Goal: Transaction & Acquisition: Purchase product/service

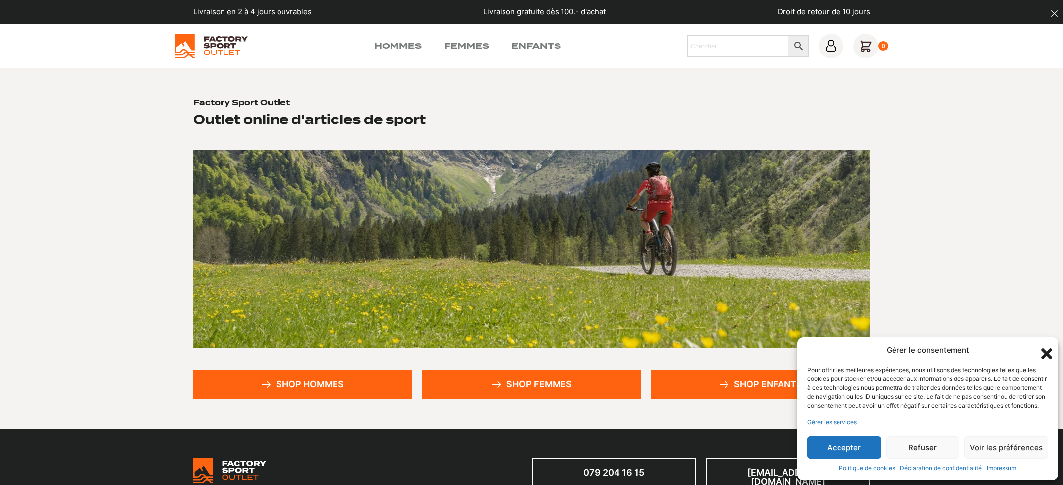
drag, startPoint x: 947, startPoint y: 444, endPoint x: 939, endPoint y: 444, distance: 7.9
click at [947, 444] on button "Refuser" at bounding box center [923, 448] width 74 height 22
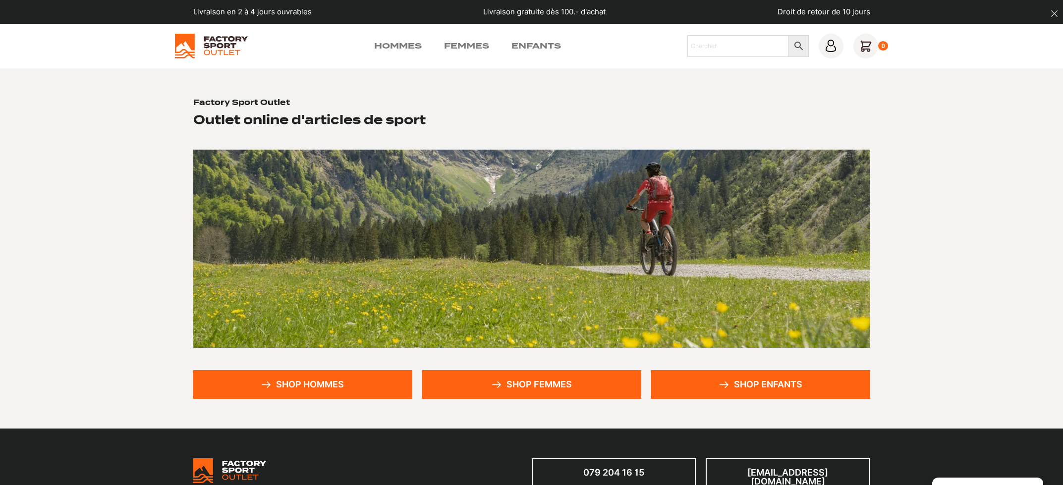
scroll to position [115, 0]
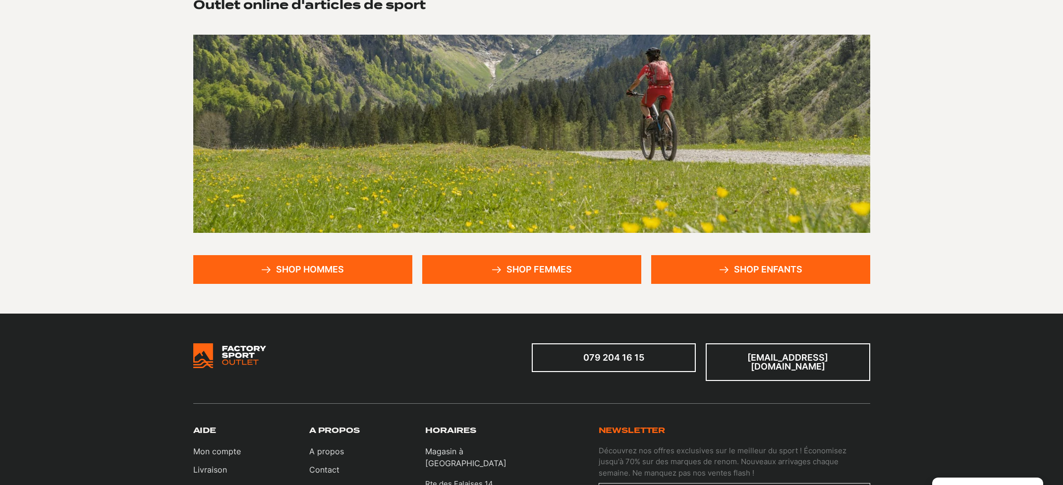
click at [329, 263] on link "Shop hommes" at bounding box center [302, 269] width 219 height 29
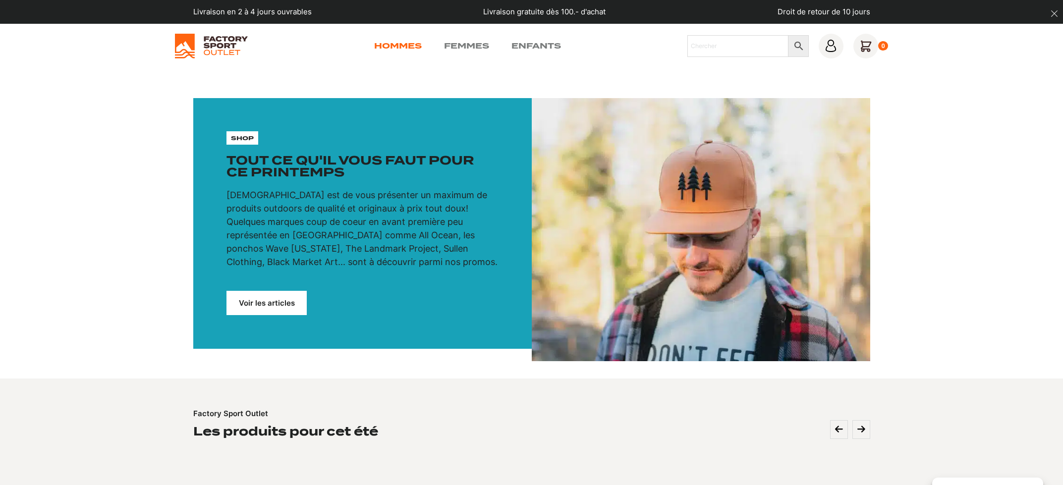
click at [386, 41] on link "Hommes" at bounding box center [398, 46] width 48 height 12
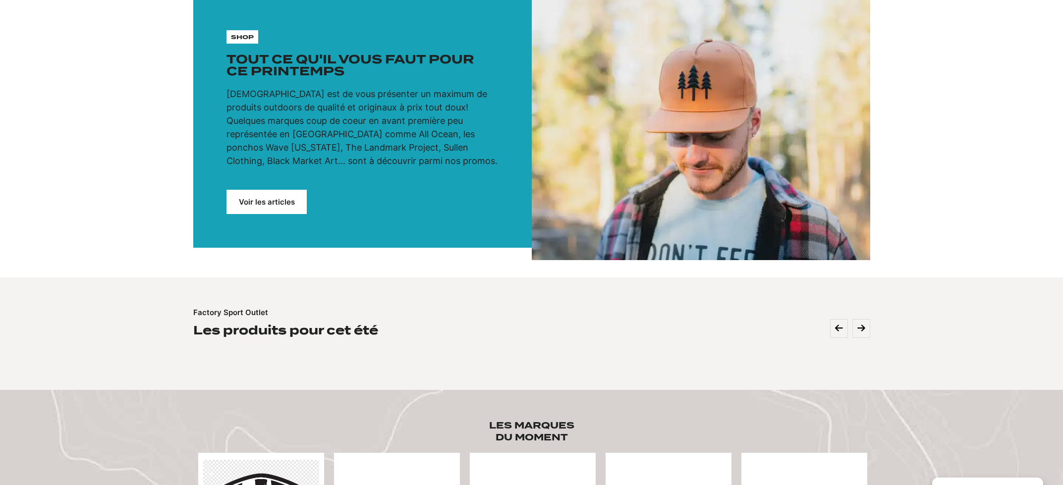
scroll to position [107, 0]
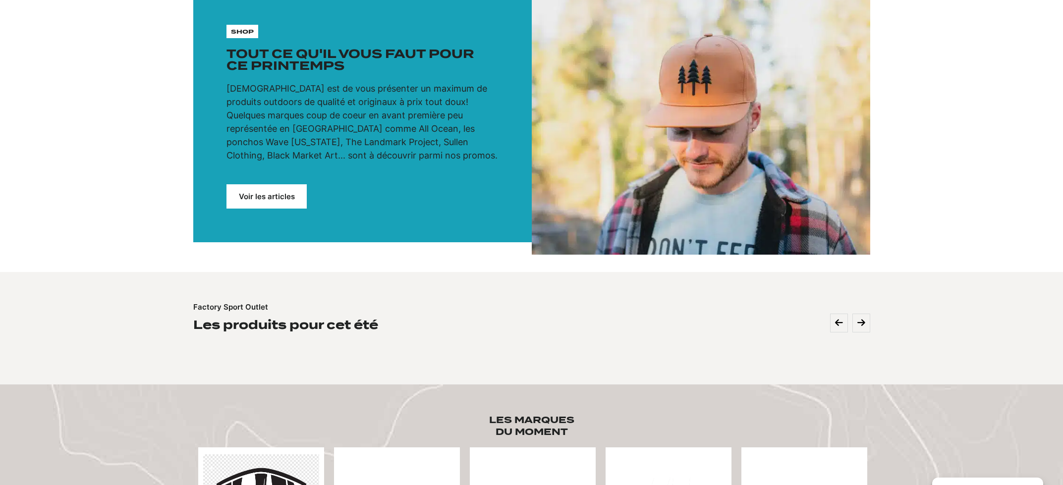
click at [290, 188] on link "Voir les articles" at bounding box center [266, 196] width 80 height 24
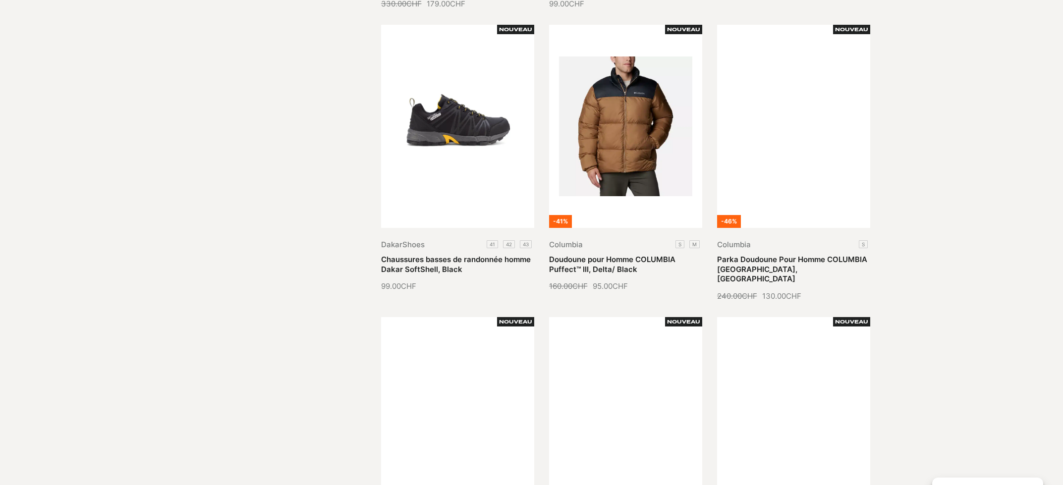
scroll to position [1006, 0]
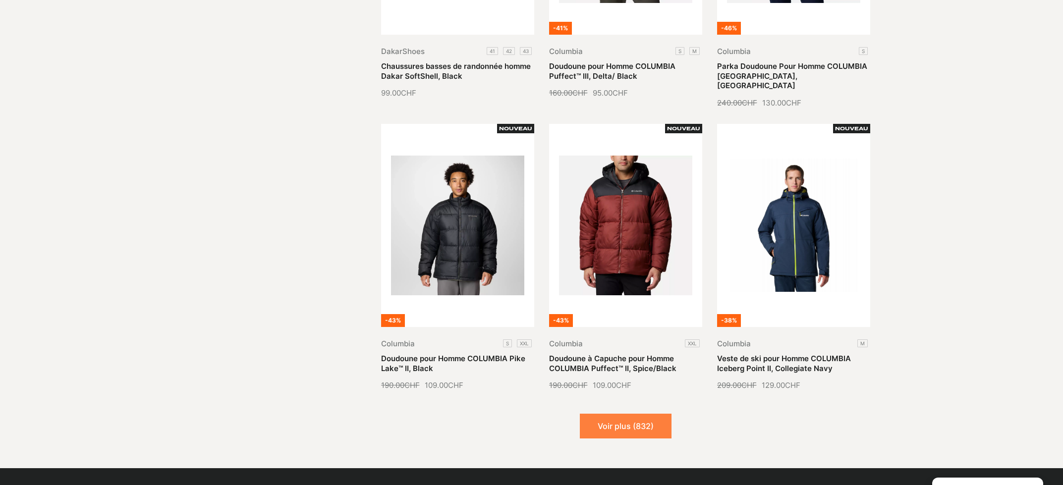
click at [634, 428] on button "Voir plus (832)" at bounding box center [626, 426] width 92 height 25
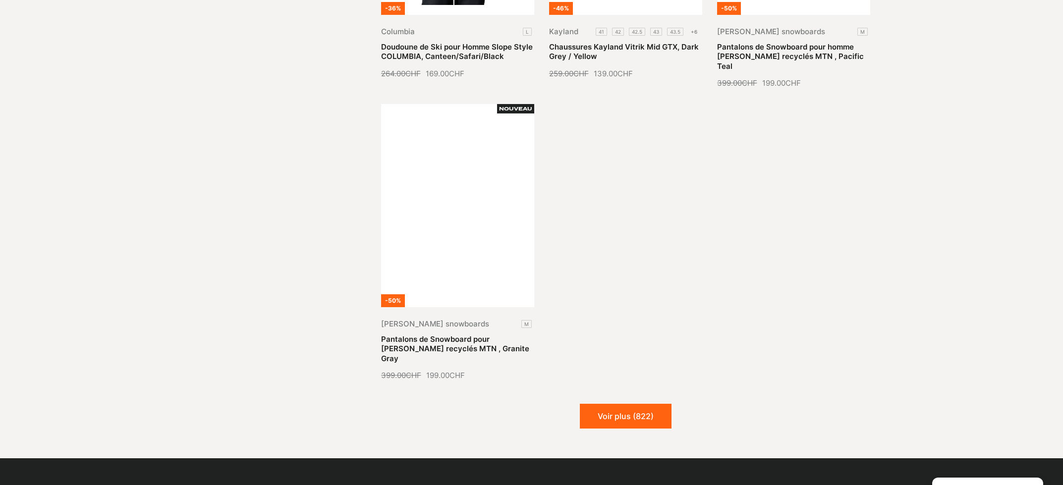
scroll to position [2311, 0]
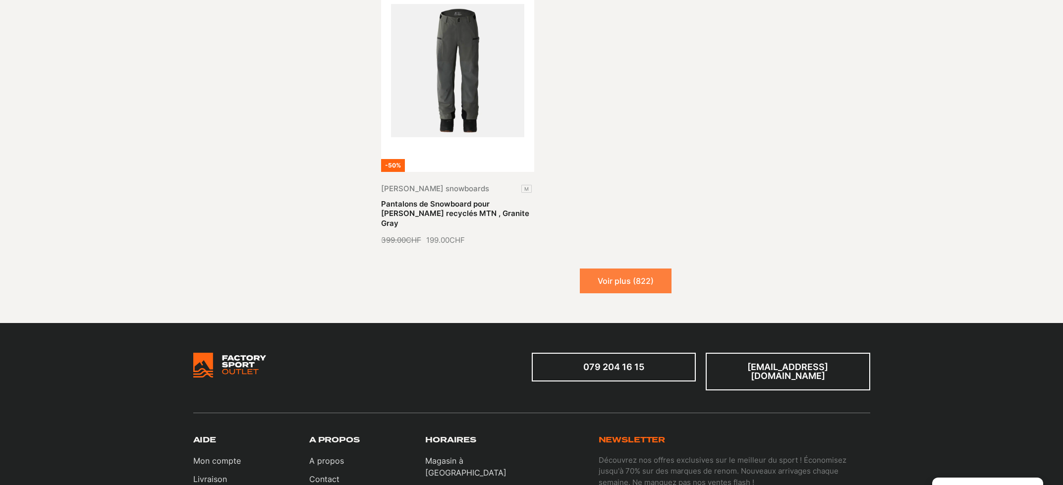
click at [640, 269] on button "Voir plus (822)" at bounding box center [626, 281] width 92 height 25
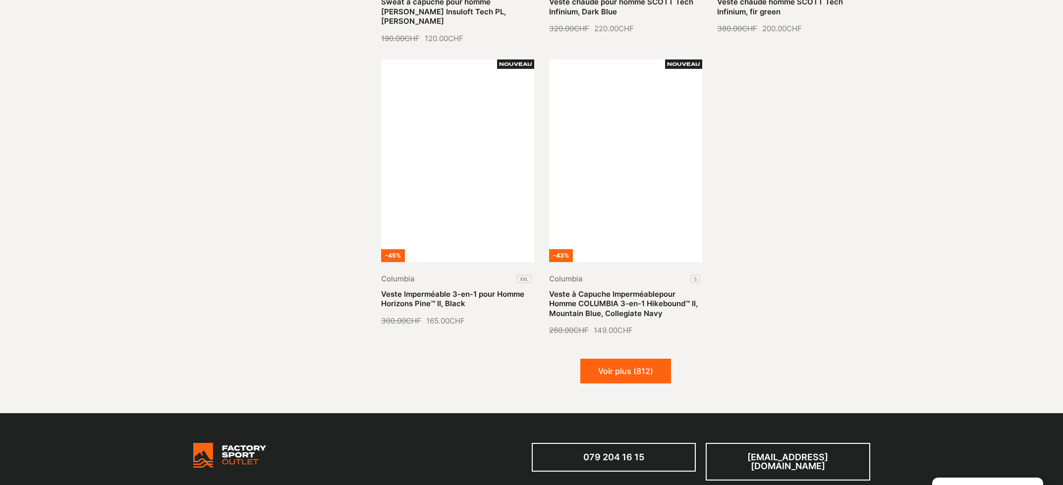
scroll to position [3088, 0]
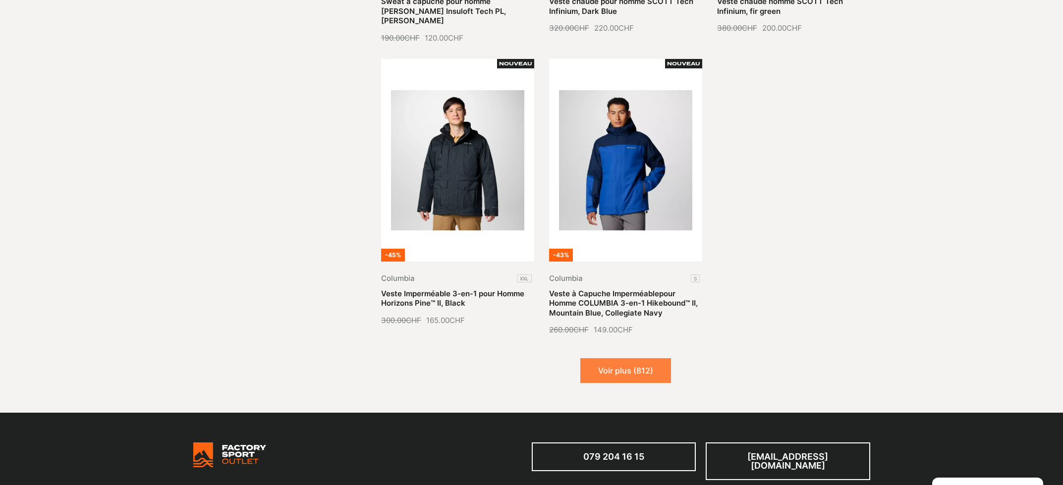
click at [634, 358] on button "Voir plus (812)" at bounding box center [625, 370] width 91 height 25
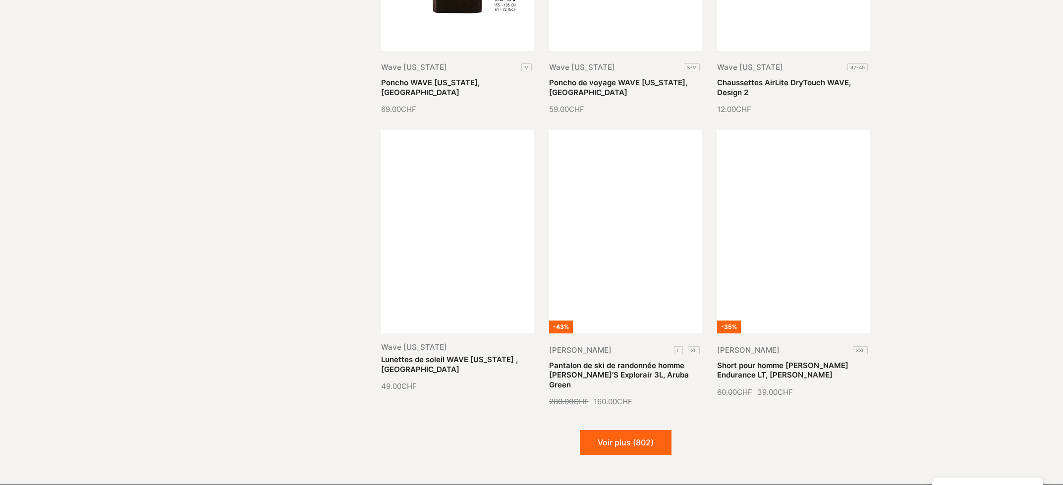
scroll to position [3877, 0]
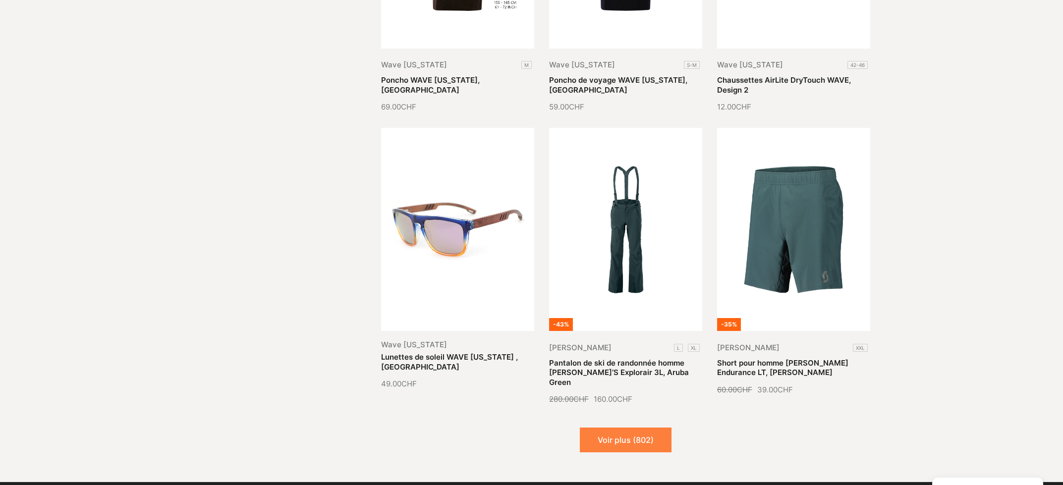
click at [629, 428] on button "Voir plus (802)" at bounding box center [626, 440] width 92 height 25
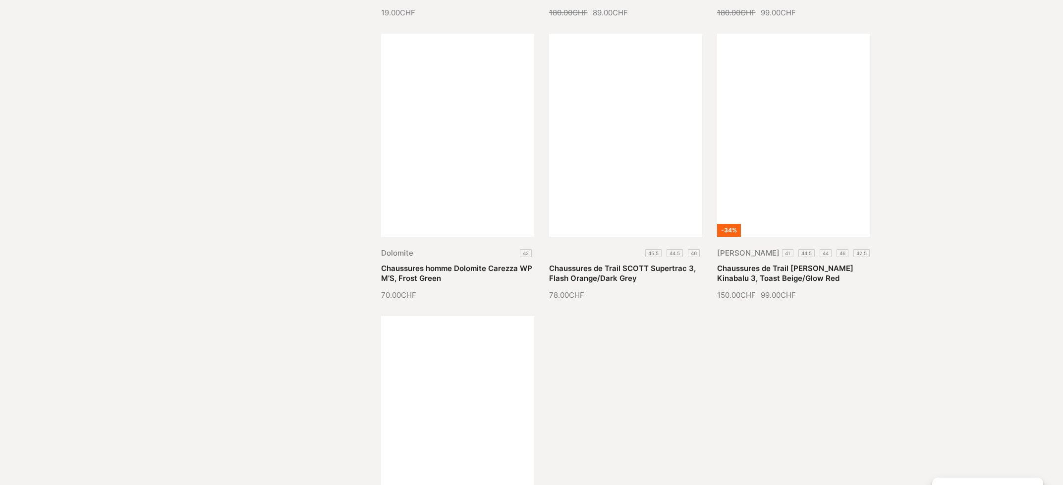
scroll to position [4991, 0]
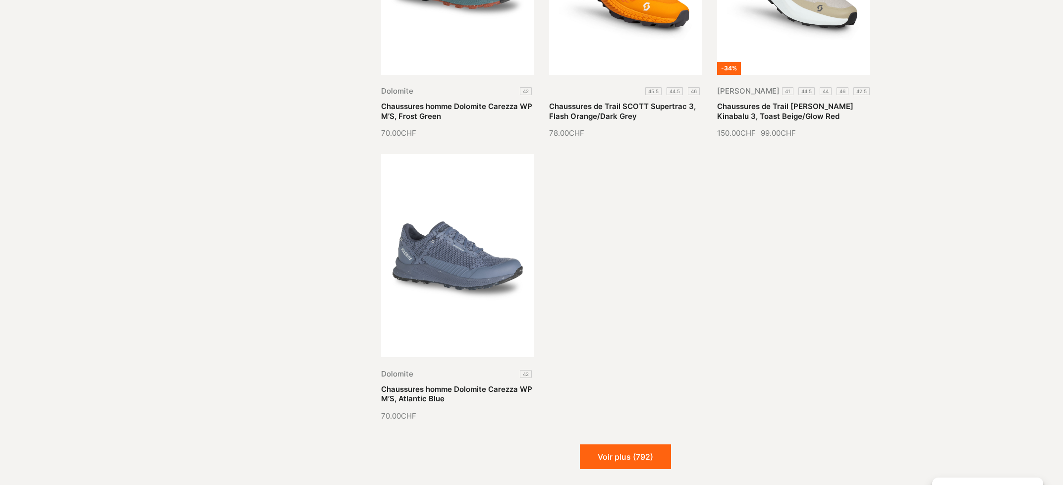
click at [672, 444] on div "Voir plus (792)" at bounding box center [625, 456] width 489 height 25
click at [654, 444] on button "Voir plus (792)" at bounding box center [625, 456] width 91 height 25
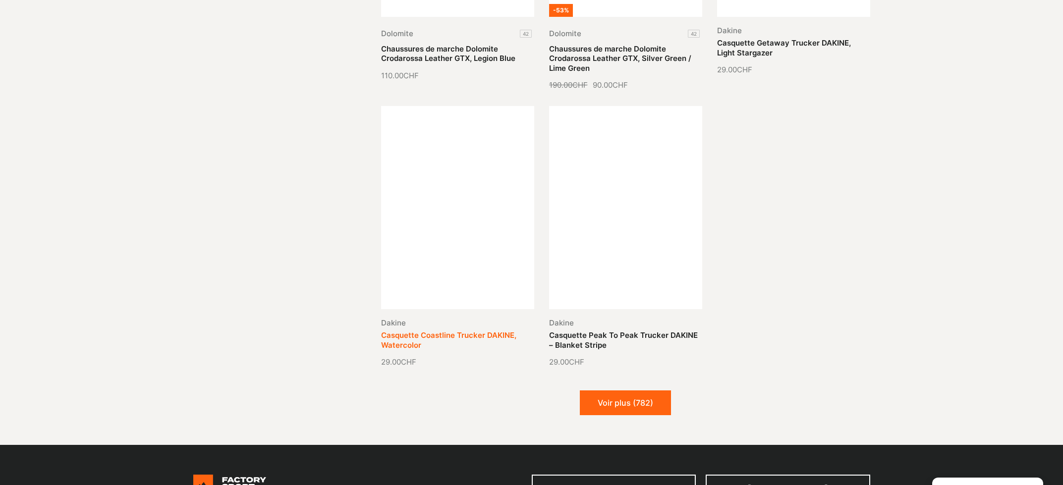
scroll to position [5923, 0]
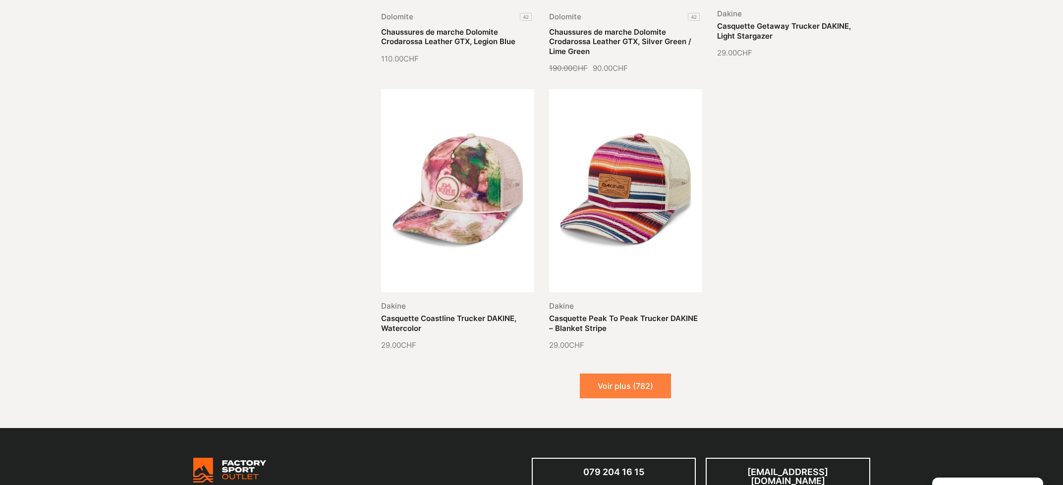
click at [630, 374] on button "Voir plus (782)" at bounding box center [625, 386] width 91 height 25
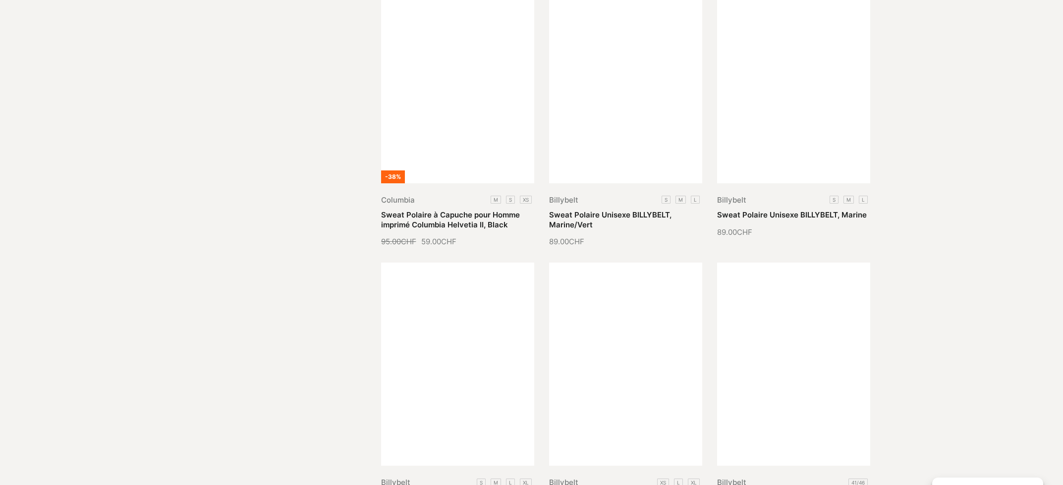
scroll to position [6756, 0]
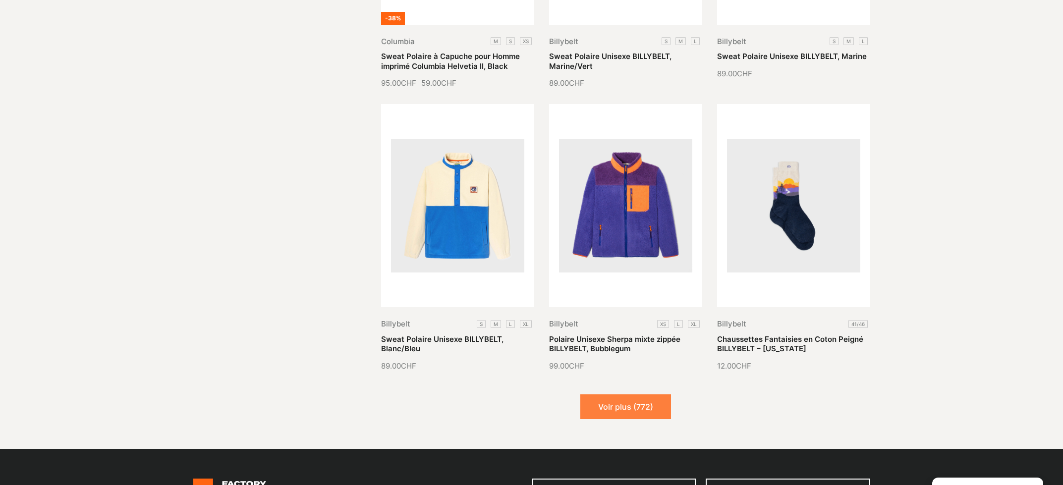
click at [636, 394] on button "Voir plus (772)" at bounding box center [625, 406] width 91 height 25
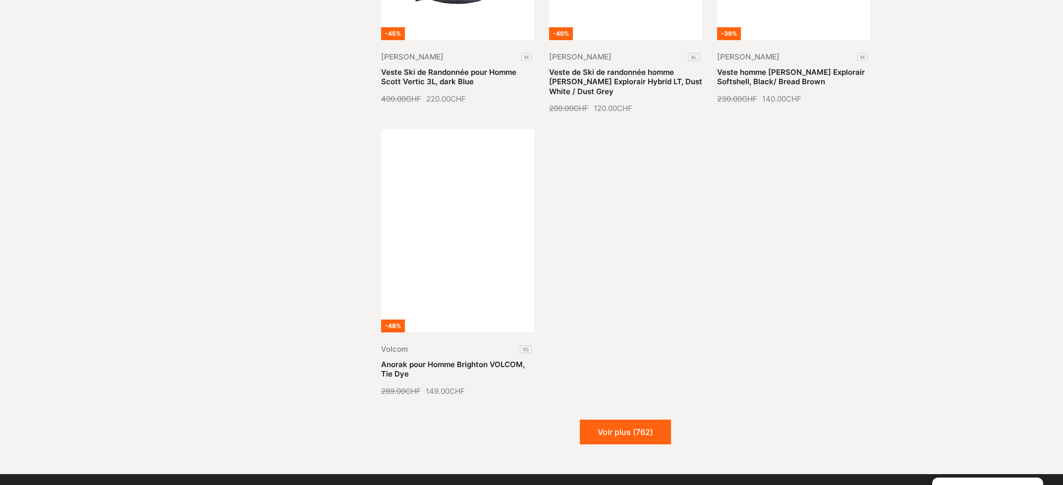
scroll to position [7895, 0]
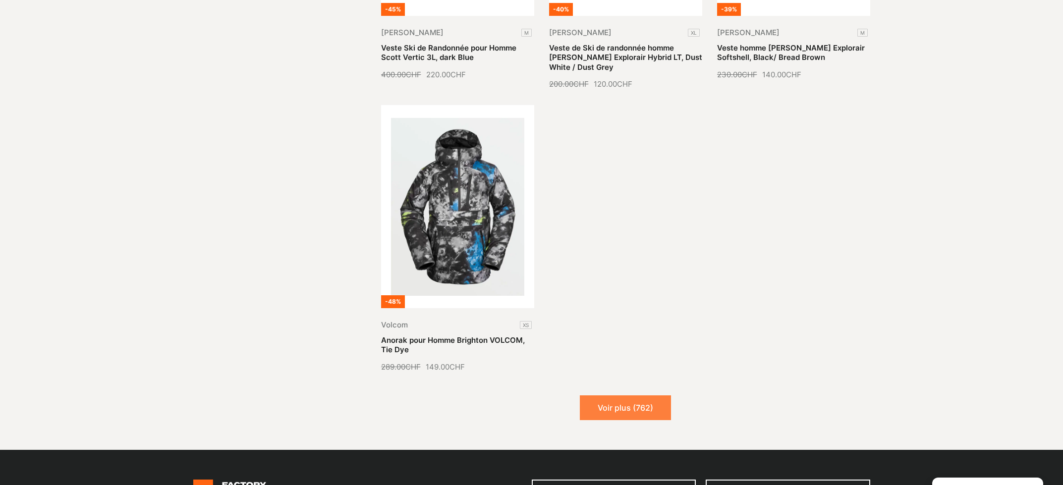
click at [629, 395] on button "Voir plus (762)" at bounding box center [625, 407] width 91 height 25
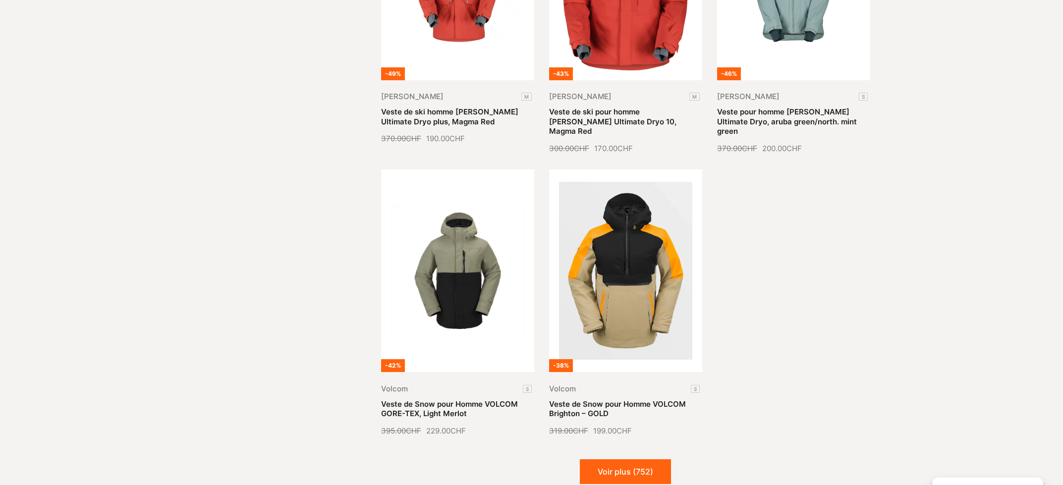
scroll to position [8699, 0]
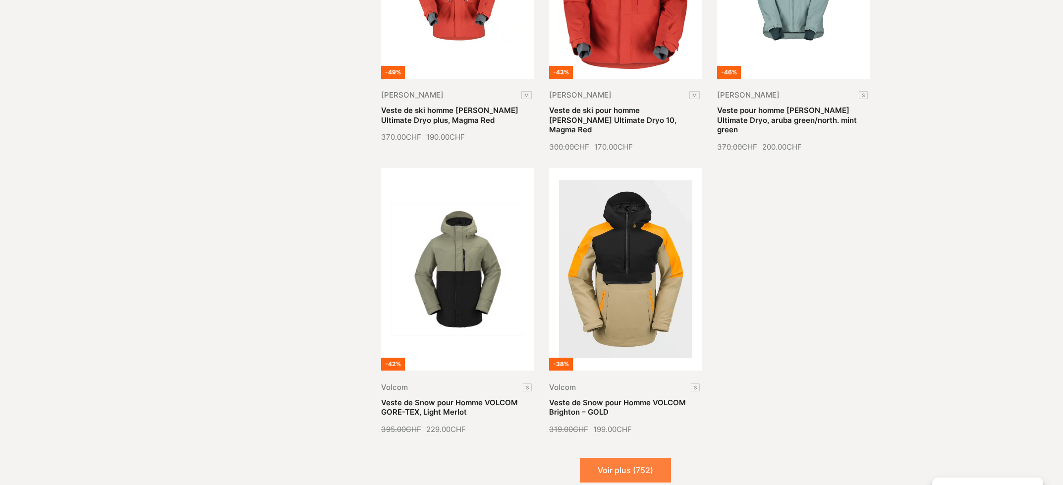
click at [602, 458] on button "Voir plus (752)" at bounding box center [625, 470] width 91 height 25
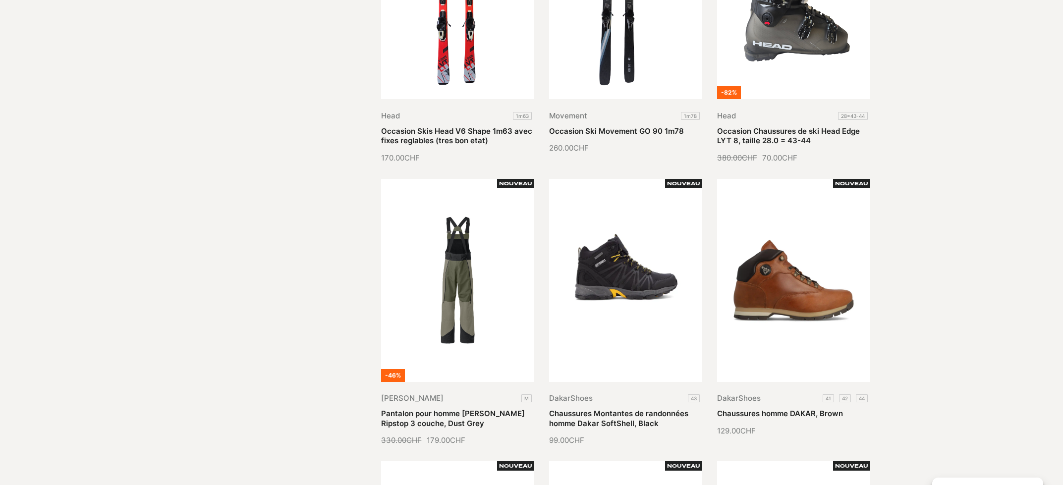
scroll to position [0, 0]
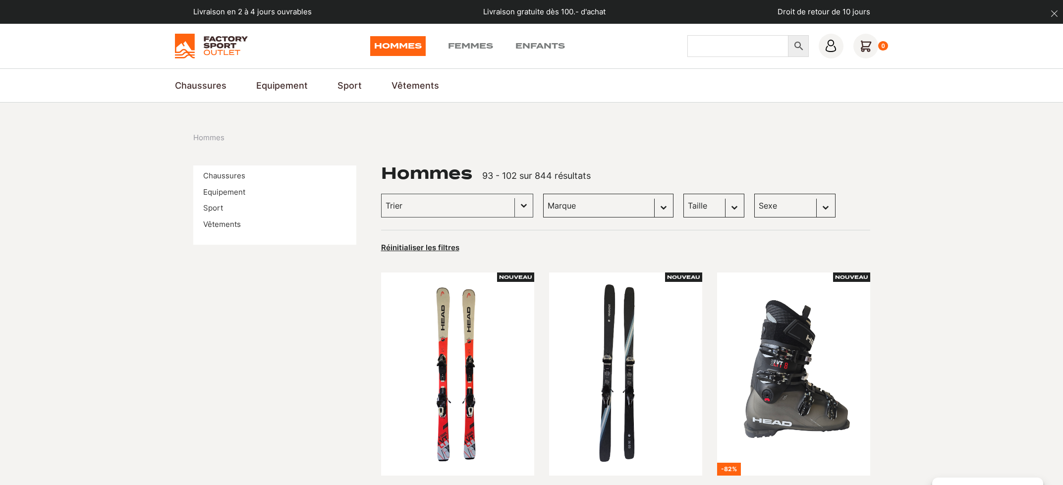
click at [729, 49] on input "Chercher" at bounding box center [737, 46] width 101 height 22
type input "fixations snowboard"
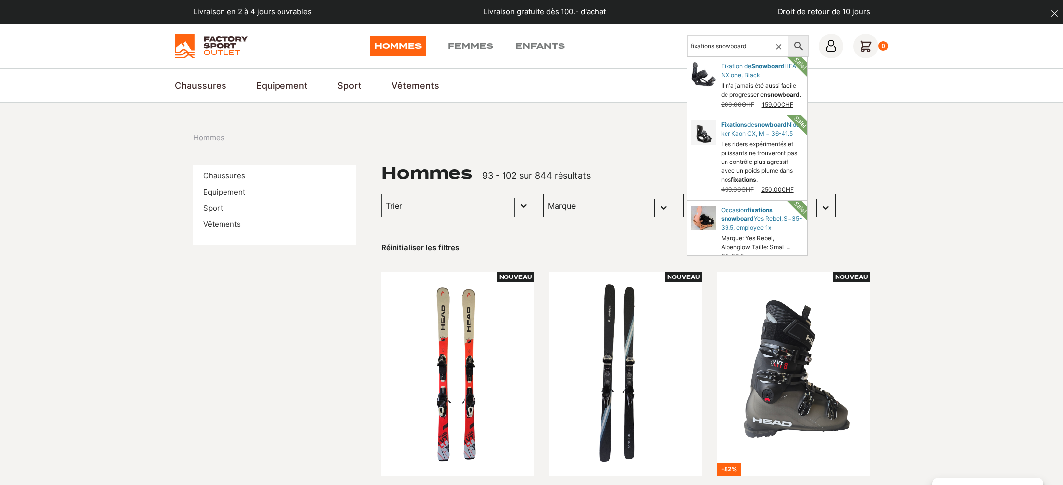
scroll to position [4, 0]
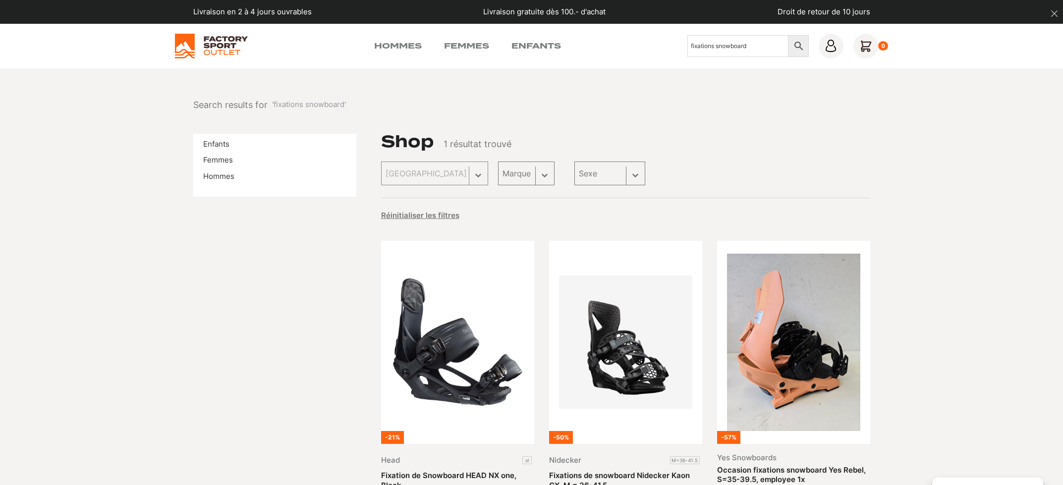
scroll to position [98, 0]
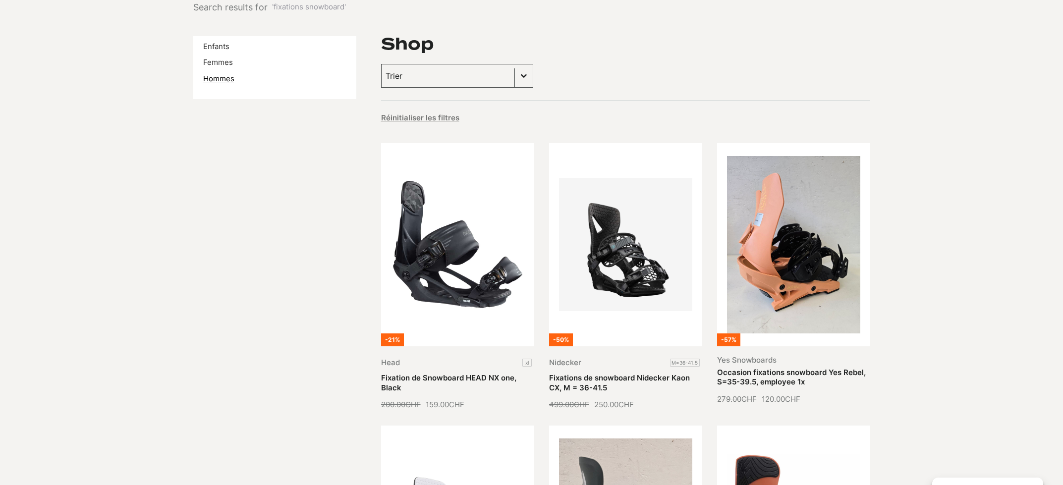
click at [215, 80] on link "Hommes" at bounding box center [218, 78] width 31 height 9
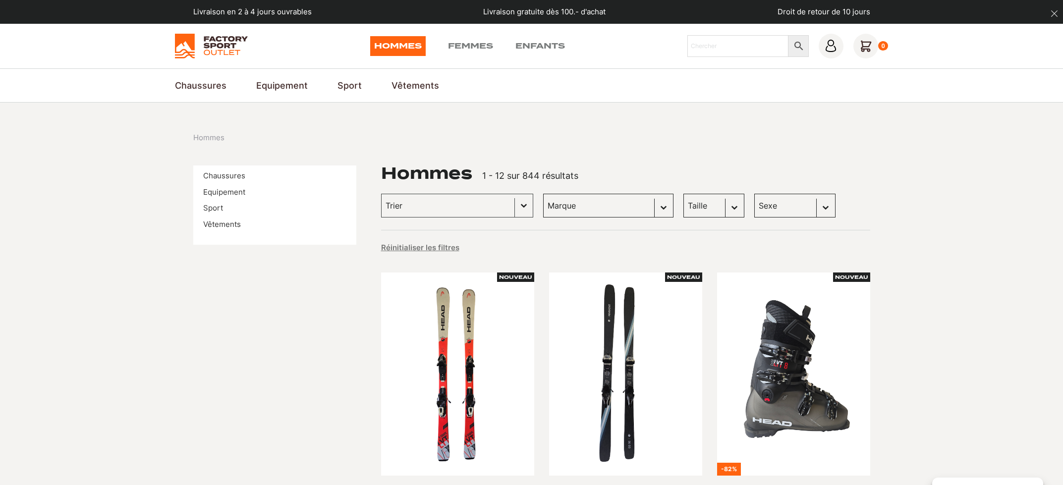
scroll to position [61, 0]
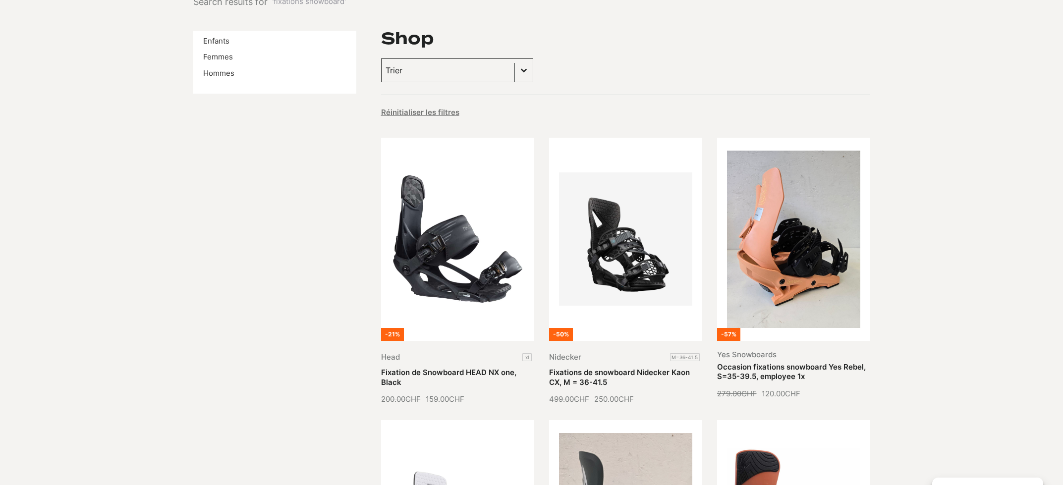
scroll to position [101, 0]
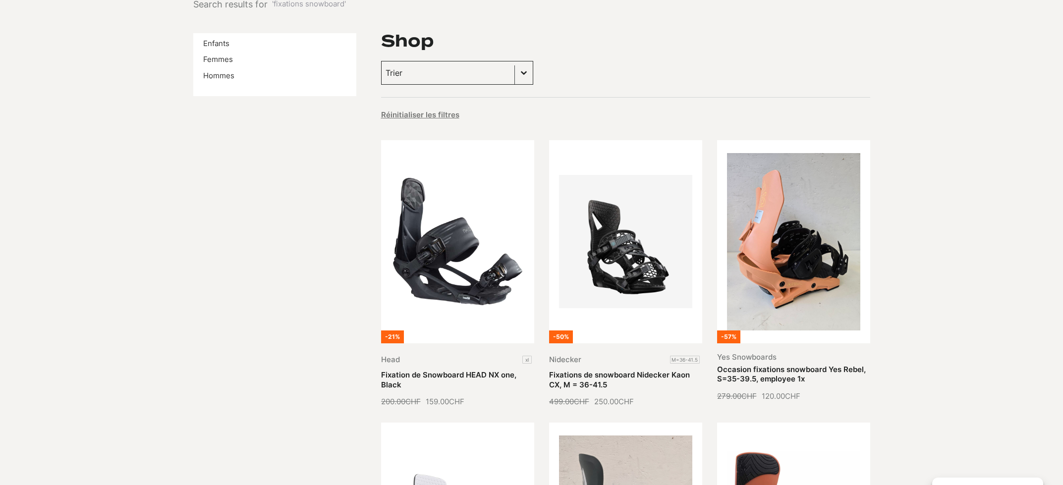
click at [515, 72] on button "Basculer la liste" at bounding box center [524, 72] width 18 height 23
click at [414, 132] on li "Prix croissants" at bounding box center [439, 133] width 116 height 18
